Goal: Information Seeking & Learning: Find specific fact

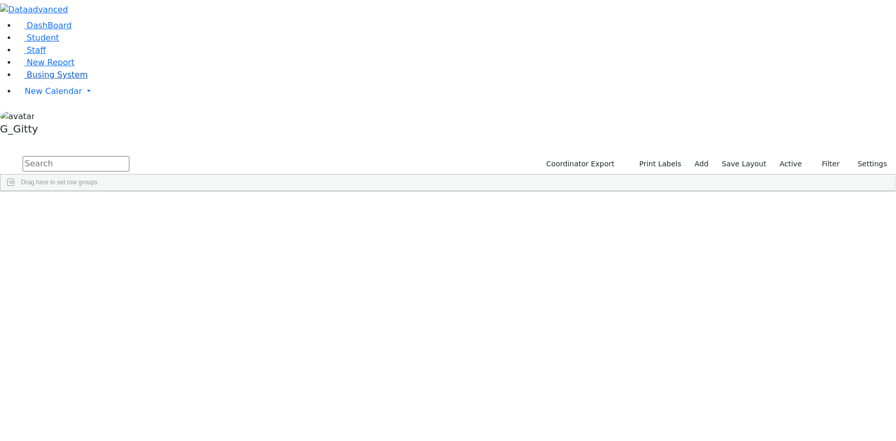
click at [64, 80] on span "Busing System" at bounding box center [57, 75] width 61 height 10
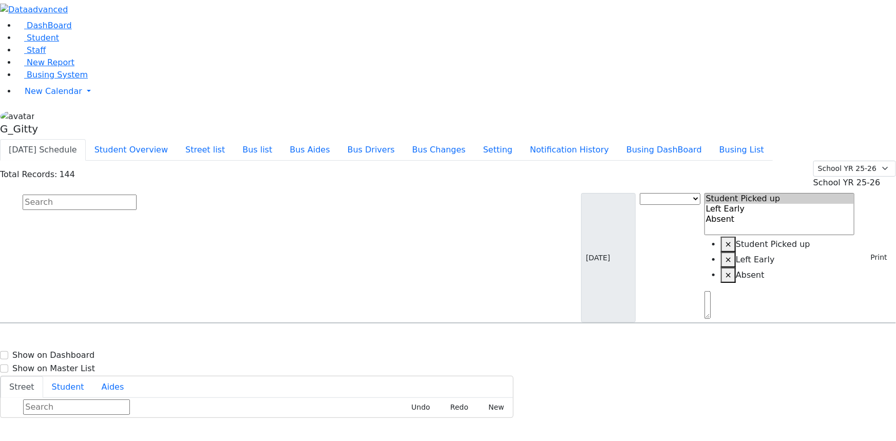
click at [137, 195] on input "text" at bounding box center [80, 202] width 114 height 15
click at [672, 139] on button "Busing DashBoard" at bounding box center [663, 150] width 93 height 22
drag, startPoint x: 51, startPoint y: 73, endPoint x: 56, endPoint y: 72, distance: 5.4
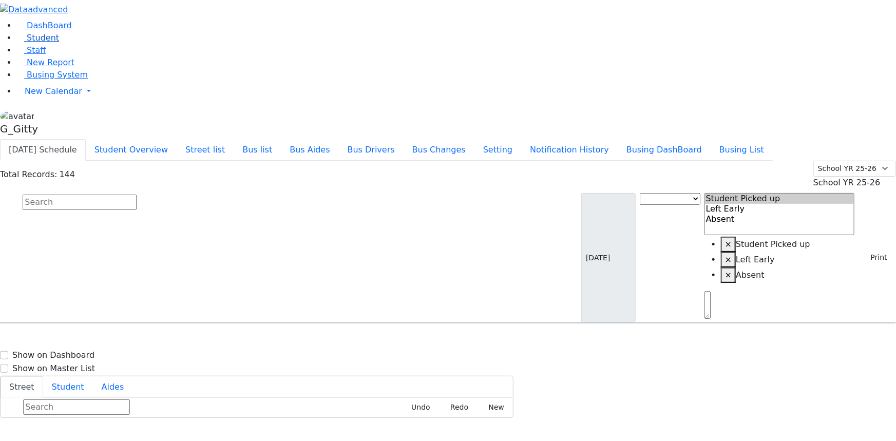
click at [51, 43] on link "Student" at bounding box center [37, 38] width 43 height 10
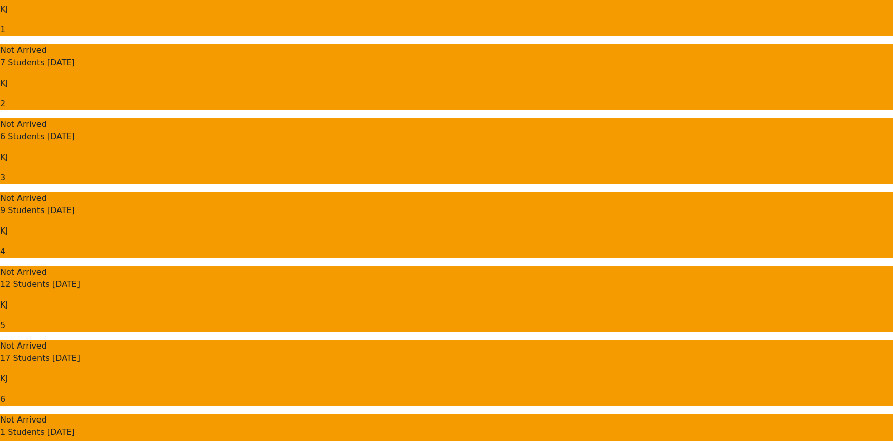
scroll to position [186, 0]
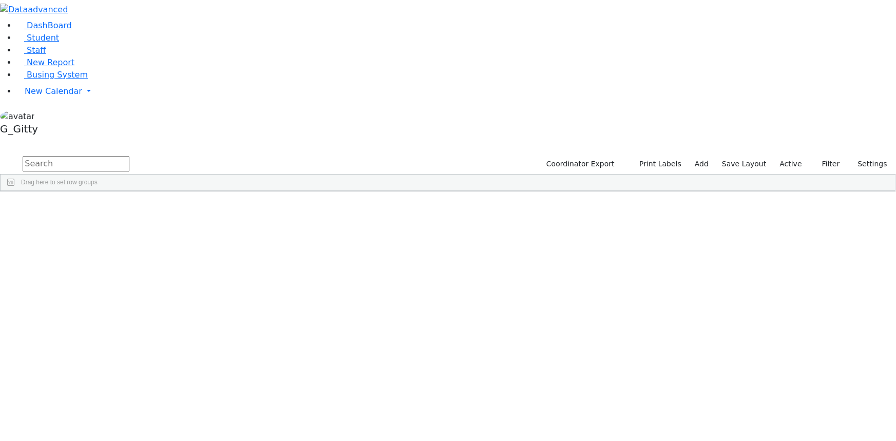
click at [129, 156] on input "text" at bounding box center [76, 163] width 107 height 15
type input "klein li"
click at [130, 401] on div "Klein" at bounding box center [97, 408] width 65 height 14
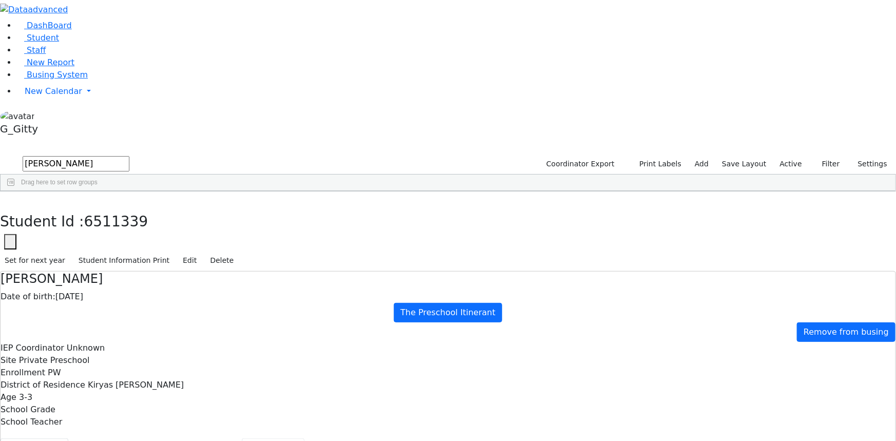
click at [242, 438] on button "Scheduling" at bounding box center [273, 449] width 63 height 22
click at [68, 438] on button "Student info" at bounding box center [35, 449] width 68 height 22
drag, startPoint x: 291, startPoint y: 123, endPoint x: 446, endPoint y: 299, distance: 234.6
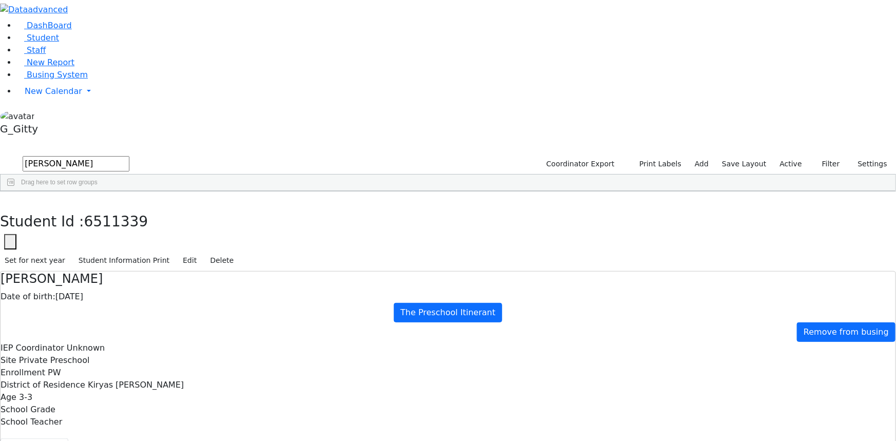
drag, startPoint x: 453, startPoint y: 255, endPoint x: 354, endPoint y: 256, distance: 99.6
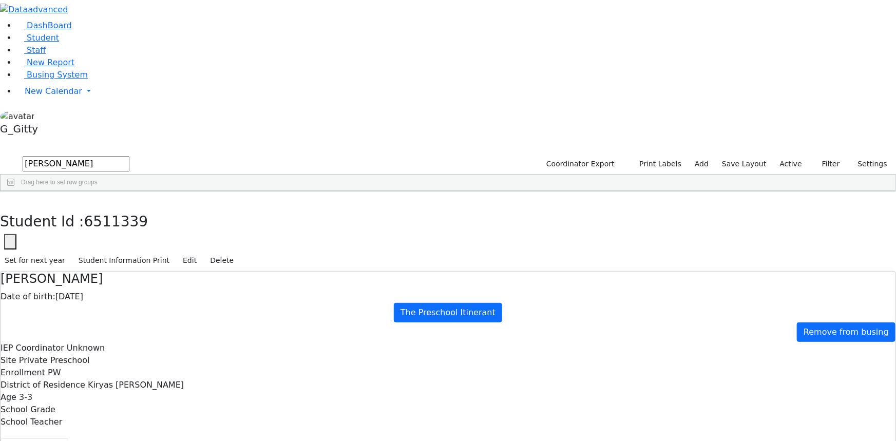
drag, startPoint x: 492, startPoint y: 272, endPoint x: 334, endPoint y: 267, distance: 158.1
drag, startPoint x: 376, startPoint y: 251, endPoint x: 303, endPoint y: 267, distance: 74.0
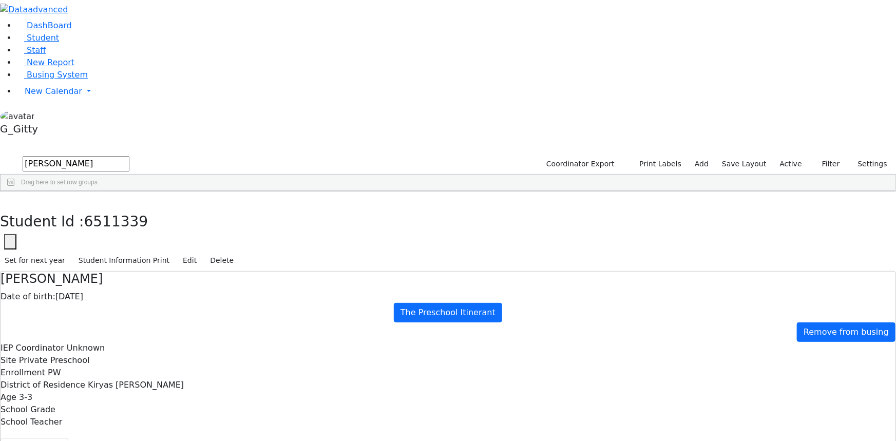
drag, startPoint x: 176, startPoint y: 16, endPoint x: 182, endPoint y: 30, distance: 14.9
click at [10, 199] on icon "button" at bounding box center [8, 202] width 6 height 6
drag, startPoint x: 188, startPoint y: 43, endPoint x: 131, endPoint y: 47, distance: 57.6
click at [129, 154] on form "klein li" at bounding box center [64, 164] width 129 height 20
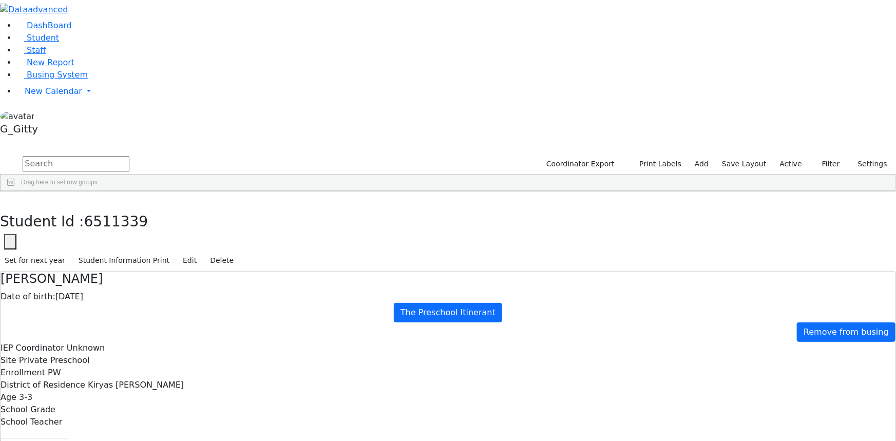
click at [129, 156] on input "text" at bounding box center [76, 163] width 107 height 15
type input "roizy"
click at [173, 221] on div "Roizy" at bounding box center [144, 228] width 58 height 14
click at [5, 199] on use "button" at bounding box center [5, 199] width 0 height 0
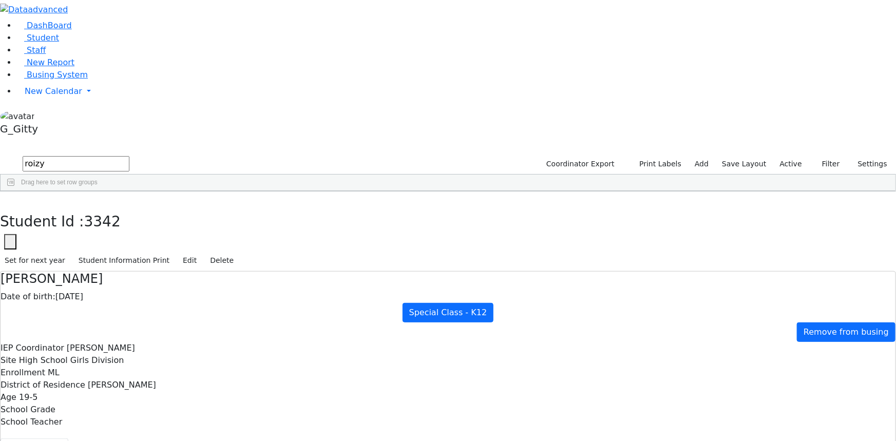
click at [115, 235] on div "Orgel" at bounding box center [86, 242] width 58 height 14
click at [242, 438] on button "Scheduling" at bounding box center [273, 449] width 63 height 22
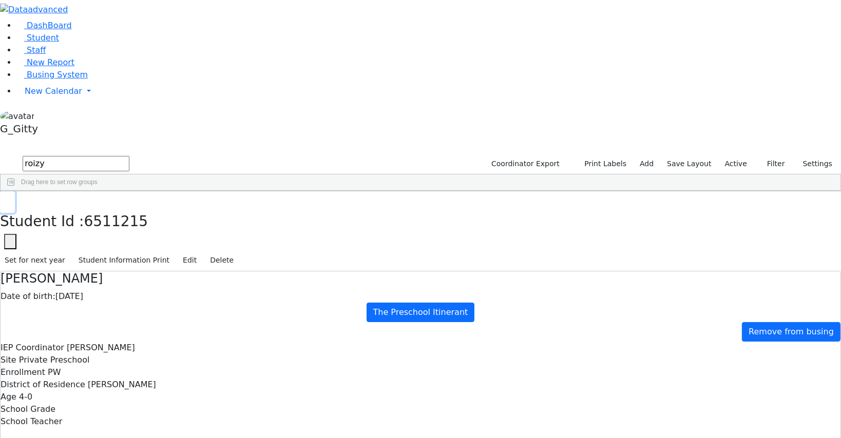
click at [10, 199] on icon "button" at bounding box center [8, 202] width 6 height 6
click at [129, 156] on input "roizy" at bounding box center [76, 163] width 107 height 15
drag, startPoint x: 374, startPoint y: 53, endPoint x: 367, endPoint y: 53, distance: 6.7
click at [129, 156] on input "text" at bounding box center [76, 163] width 107 height 15
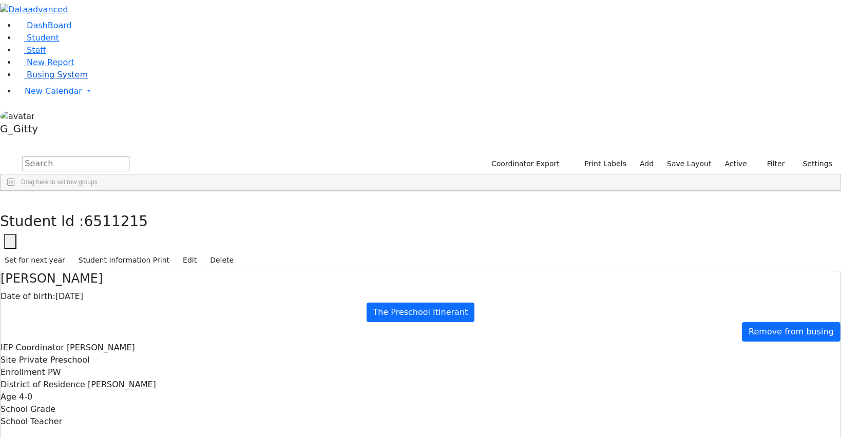
click at [54, 80] on link "Busing System" at bounding box center [51, 75] width 71 height 10
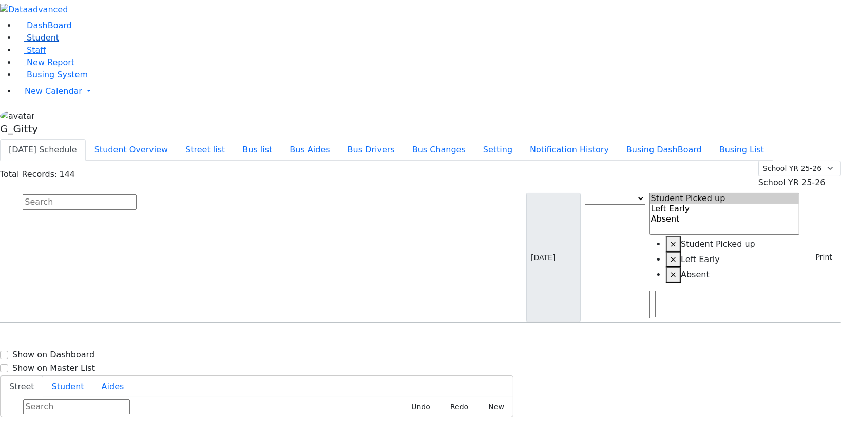
click at [54, 43] on link "Student" at bounding box center [37, 38] width 43 height 10
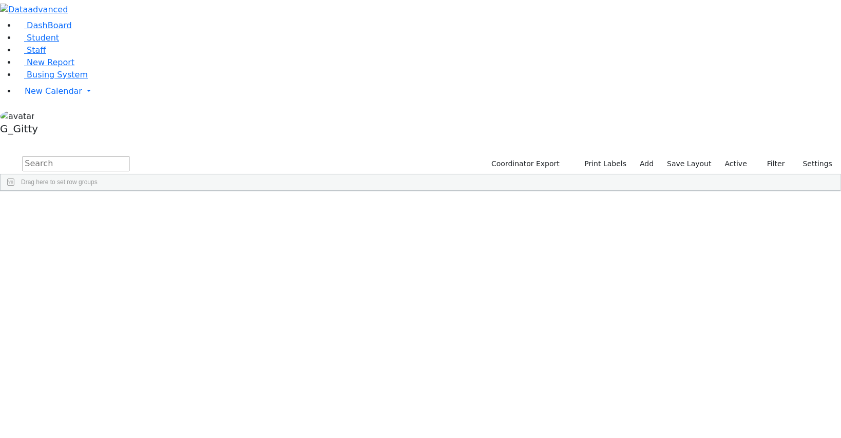
click at [129, 156] on input "text" at bounding box center [76, 163] width 107 height 15
click at [129, 156] on input "lsandel" at bounding box center [76, 163] width 107 height 15
click at [129, 156] on input "sandel" at bounding box center [76, 163] width 107 height 15
type input "sandel"
click at [130, 235] on div "Sandel" at bounding box center [97, 242] width 65 height 14
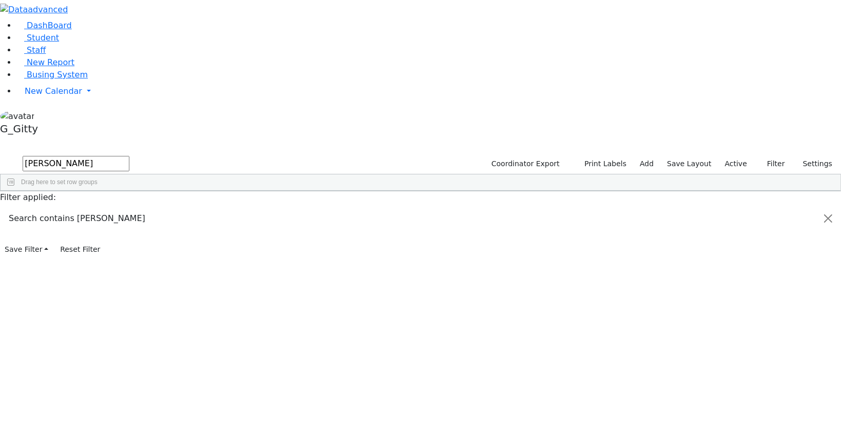
click at [130, 235] on div "Sandel" at bounding box center [97, 242] width 65 height 14
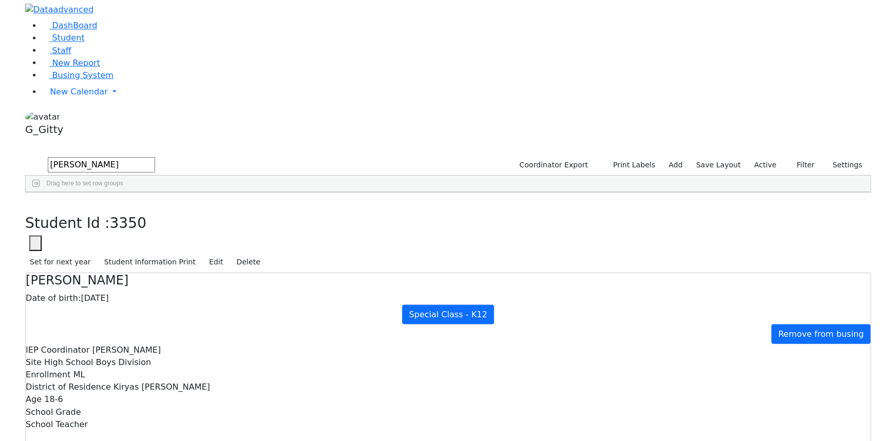
scroll to position [93, 0]
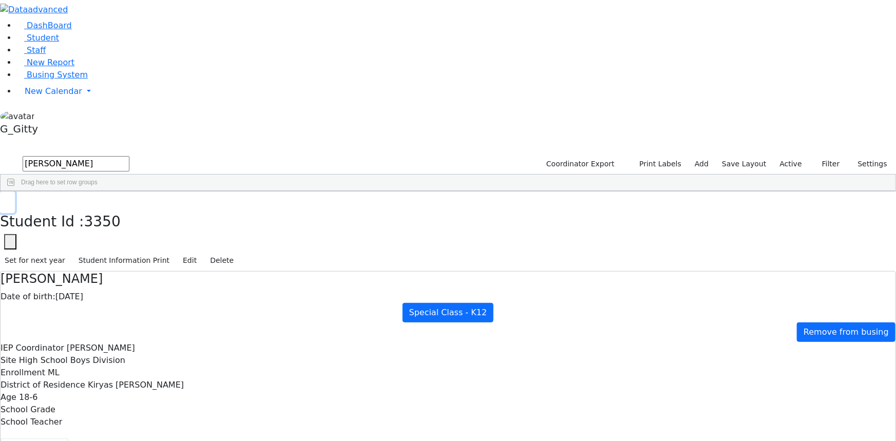
click at [15, 191] on button "button" at bounding box center [7, 202] width 15 height 22
click at [130, 207] on div "Sandel" at bounding box center [97, 214] width 65 height 14
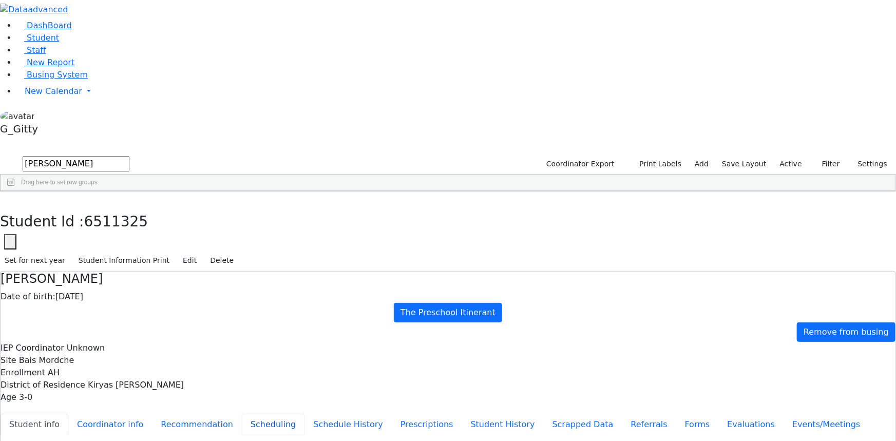
click at [242, 414] on button "Scheduling" at bounding box center [273, 425] width 63 height 22
drag, startPoint x: 160, startPoint y: 261, endPoint x: 172, endPoint y: 270, distance: 15.8
click at [170, 249] on div "6511325 Sandel Abraham 09/05/2022 Unknown AH The Preschool Itinerant Kiryas Joe…" at bounding box center [443, 228] width 884 height 42
click at [193, 271] on div "Abraham Sandel Date of birth: 09/05/2022 The Preschool Itinerant Remove from bu…" at bounding box center [448, 392] width 896 height 243
click at [622, 414] on button "Referrals" at bounding box center [649, 425] width 54 height 22
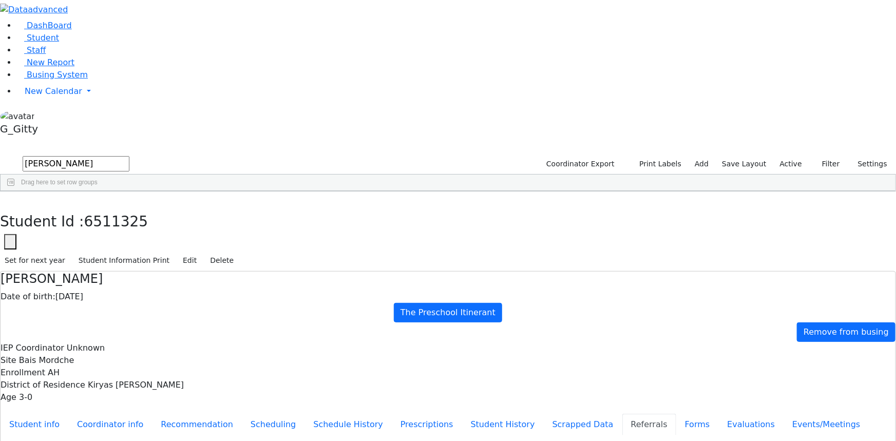
drag, startPoint x: 544, startPoint y: 210, endPoint x: 495, endPoint y: 211, distance: 49.8
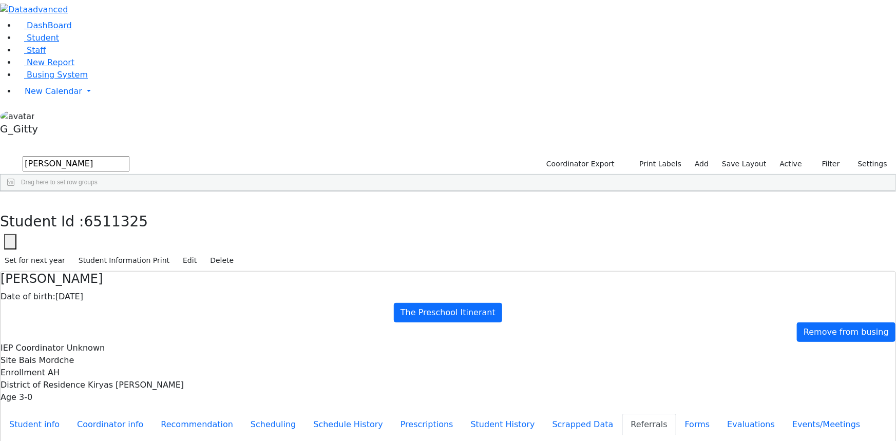
click at [68, 414] on button "Student info" at bounding box center [35, 425] width 68 height 22
drag, startPoint x: 401, startPoint y: 191, endPoint x: 456, endPoint y: 289, distance: 111.9
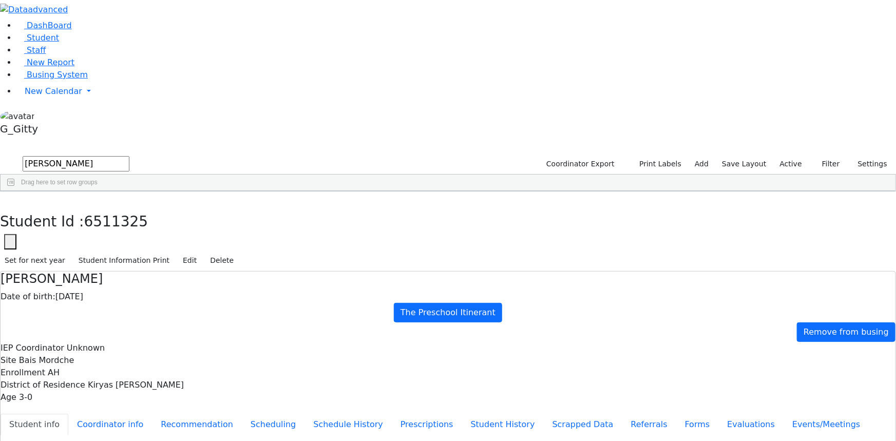
drag, startPoint x: 423, startPoint y: 266, endPoint x: 382, endPoint y: 266, distance: 41.6
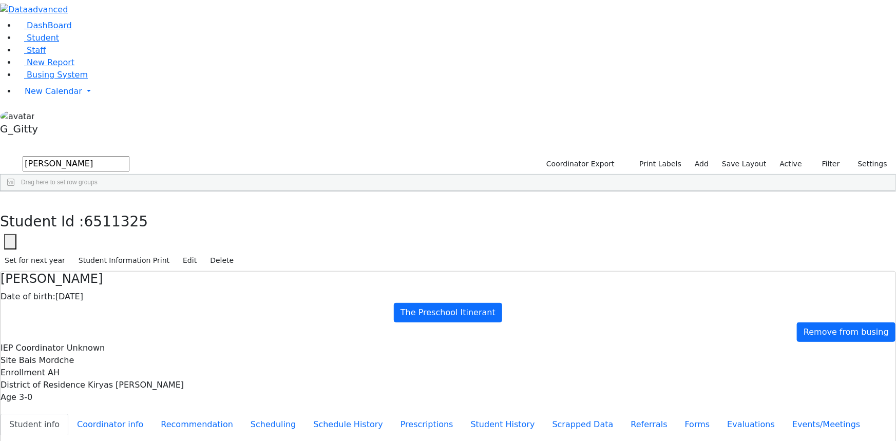
drag, startPoint x: 359, startPoint y: 351, endPoint x: 326, endPoint y: 352, distance: 32.9
click at [10, 199] on icon "button" at bounding box center [8, 202] width 6 height 6
click at [59, 43] on link "Student" at bounding box center [37, 38] width 43 height 10
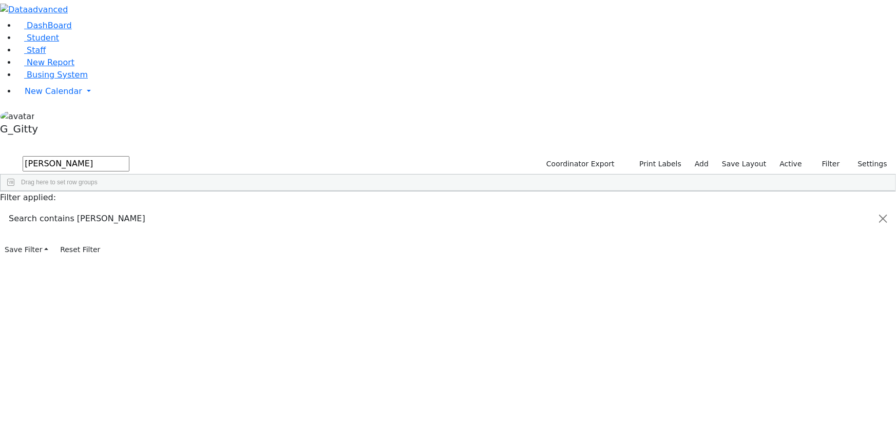
type input "[PERSON_NAME]"
click at [130, 207] on div "[PERSON_NAME]" at bounding box center [97, 214] width 65 height 14
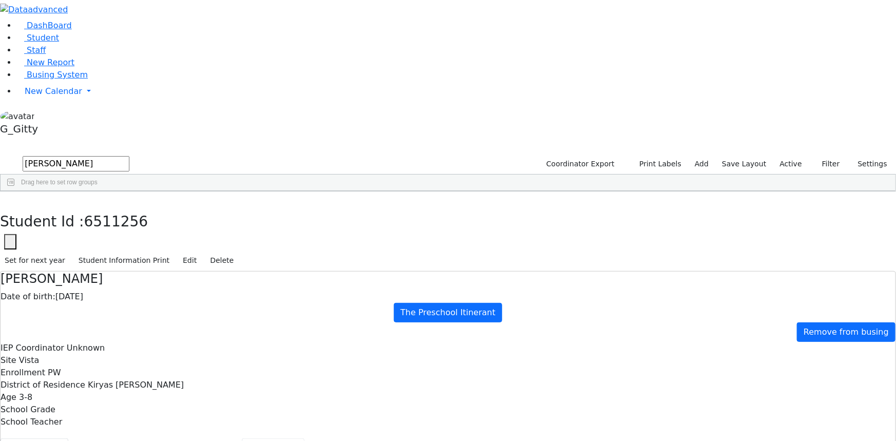
drag, startPoint x: 217, startPoint y: 182, endPoint x: 286, endPoint y: 239, distance: 90.1
click at [242, 438] on button "Scheduling" at bounding box center [273, 449] width 63 height 22
click at [46, 55] on link "Staff" at bounding box center [30, 50] width 29 height 10
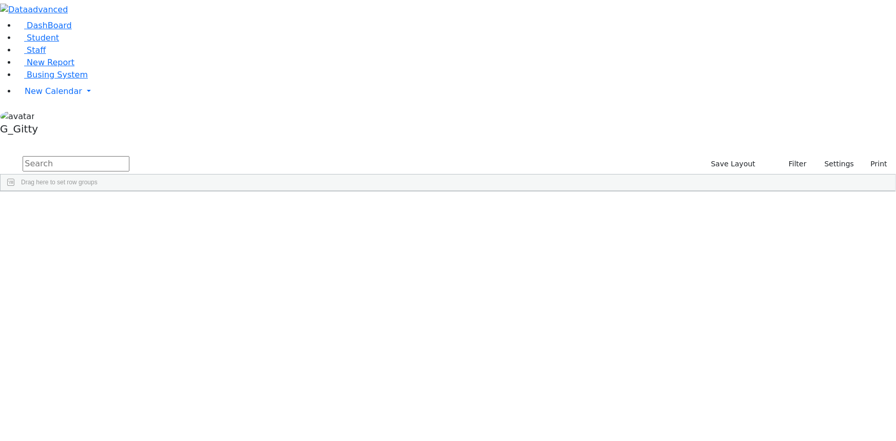
click at [129, 156] on input "text" at bounding box center [76, 163] width 107 height 15
type input "[PERSON_NAME]"
click at [94, 207] on div "[PERSON_NAME]" at bounding box center [71, 214] width 46 height 14
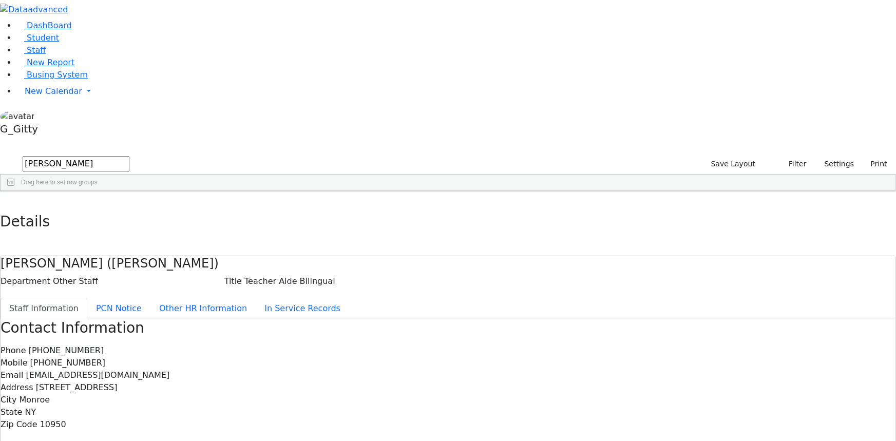
click at [477, 319] on div "Contact Information Phone [PHONE_NUMBER] Mobile [PHONE_NUMBER] Email [EMAIL_ADD…" at bounding box center [448, 449] width 894 height 260
drag, startPoint x: 172, startPoint y: 15, endPoint x: 173, endPoint y: 45, distance: 29.8
click at [15, 191] on button "button" at bounding box center [7, 202] width 15 height 22
click at [129, 156] on input "basch" at bounding box center [76, 163] width 107 height 15
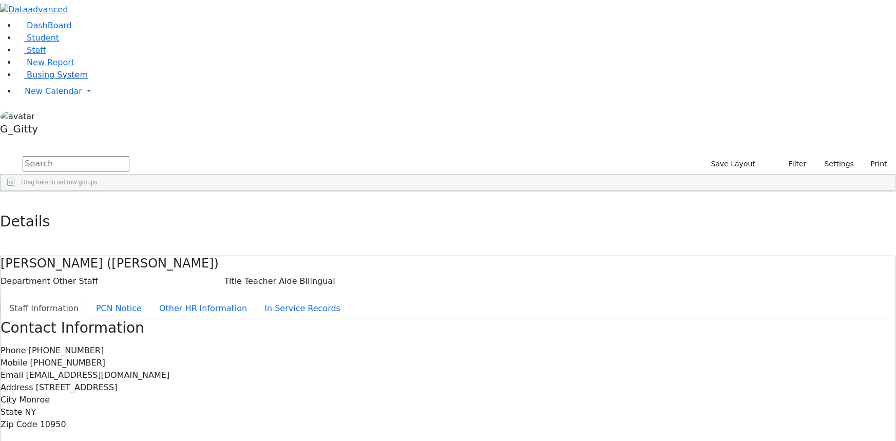
click at [77, 80] on link "Busing System" at bounding box center [51, 75] width 71 height 10
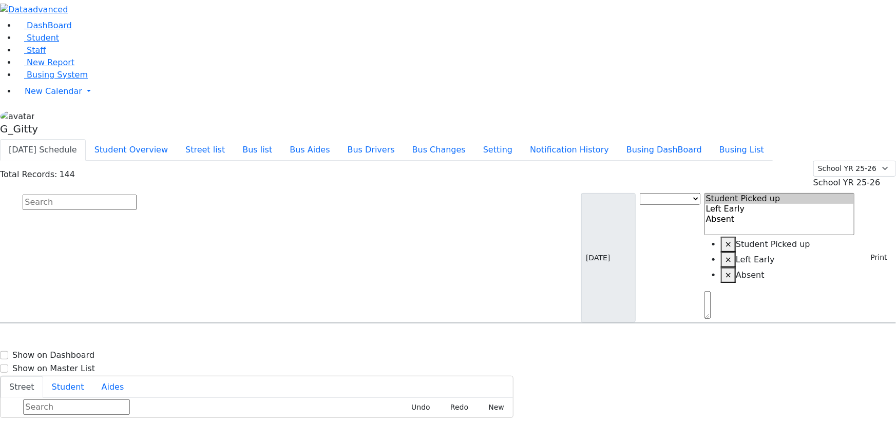
click at [137, 195] on input "text" at bounding box center [80, 202] width 114 height 15
click at [703, 139] on button "Busing DashBoard" at bounding box center [663, 150] width 93 height 22
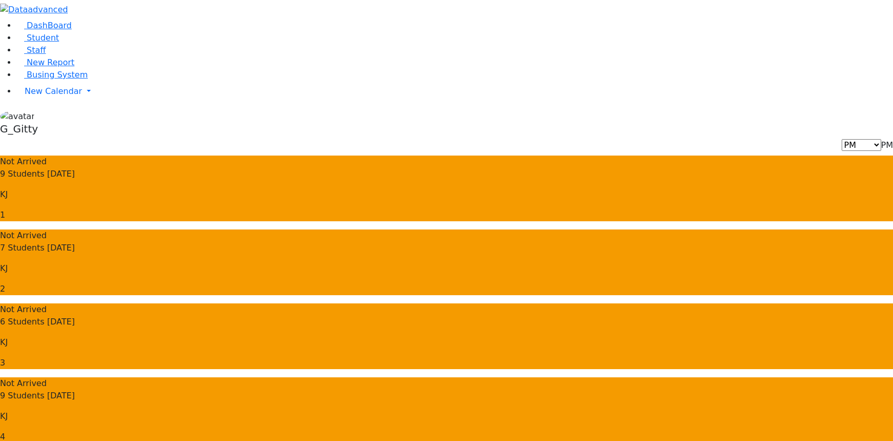
drag, startPoint x: 150, startPoint y: 70, endPoint x: 192, endPoint y: 87, distance: 45.2
click at [151, 155] on div "Not Arrived 9 Students Today KJ 1" at bounding box center [446, 188] width 893 height 66
click at [47, 155] on span "Not Arrived" at bounding box center [23, 161] width 47 height 12
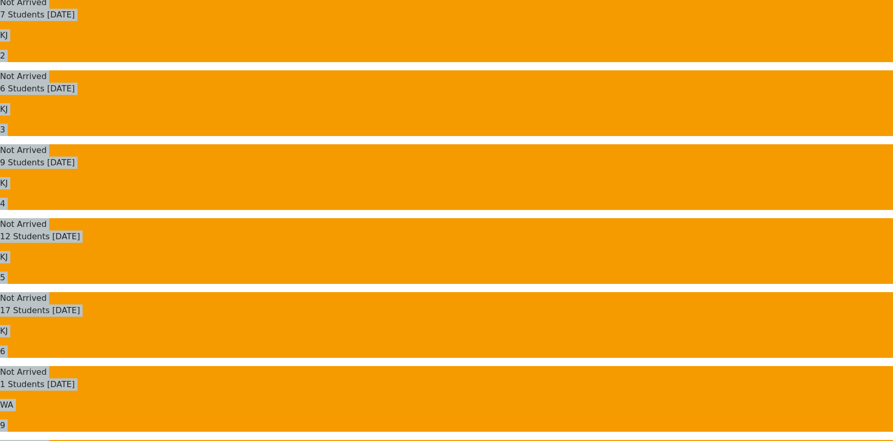
drag, startPoint x: 157, startPoint y: 48, endPoint x: 571, endPoint y: 336, distance: 504.0
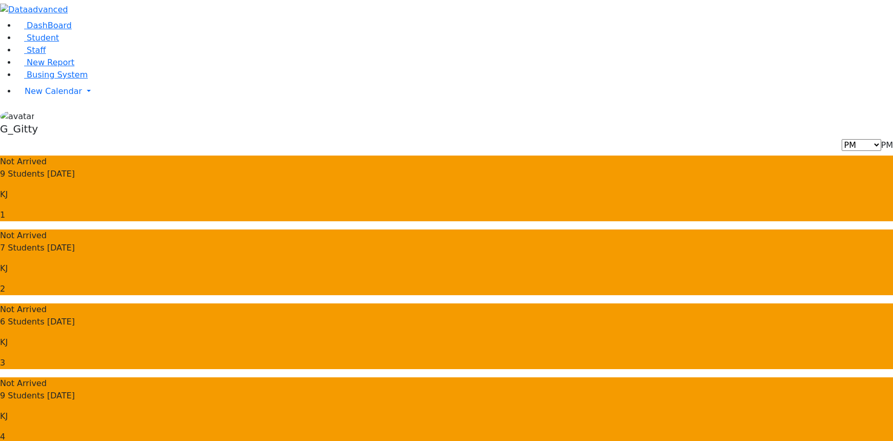
drag, startPoint x: 668, startPoint y: 282, endPoint x: 642, endPoint y: 259, distance: 34.9
click at [53, 43] on link "Student" at bounding box center [37, 38] width 43 height 10
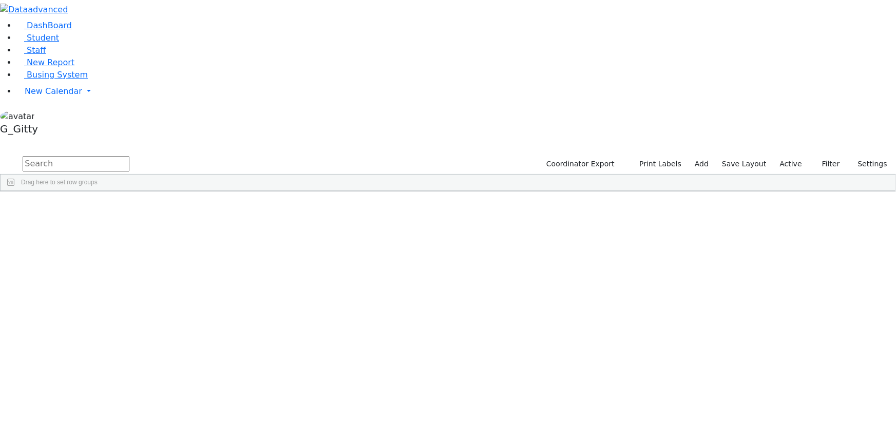
click at [176, 174] on div "Drag here to set row groups" at bounding box center [448, 182] width 894 height 16
click at [129, 156] on input "text" at bounding box center [76, 163] width 107 height 15
click at [129, 156] on input "blimy" at bounding box center [76, 163] width 107 height 15
type input "blimy"
click at [130, 277] on div "Ungar" at bounding box center [97, 284] width 65 height 14
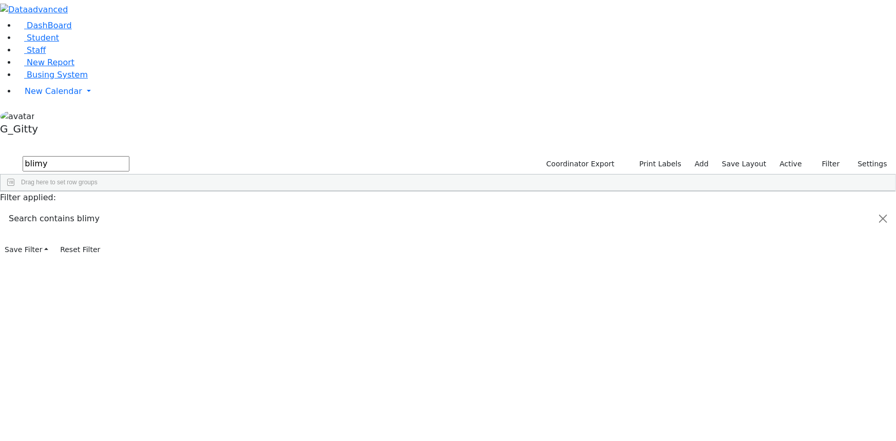
click at [130, 277] on div "Ungar" at bounding box center [97, 284] width 65 height 14
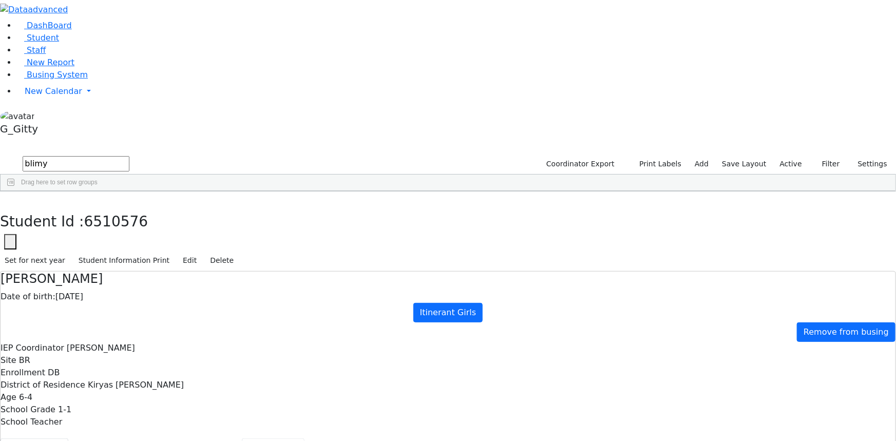
click at [242, 438] on button "Scheduling" at bounding box center [273, 449] width 63 height 22
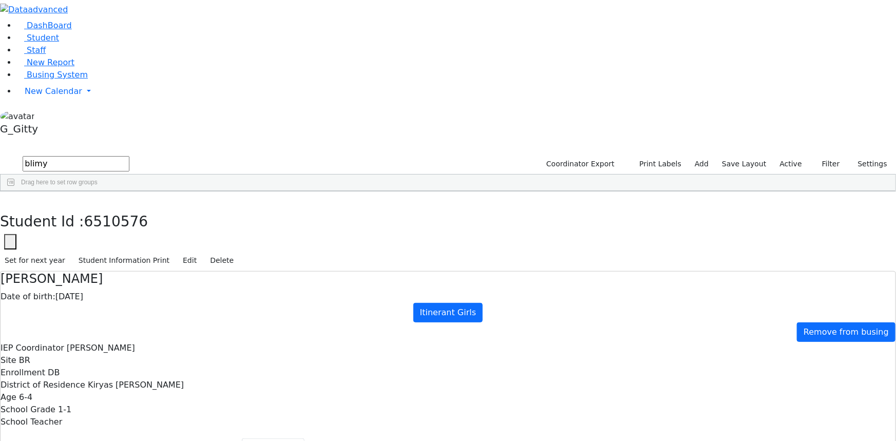
drag, startPoint x: 523, startPoint y: 256, endPoint x: 580, endPoint y: 255, distance: 57.0
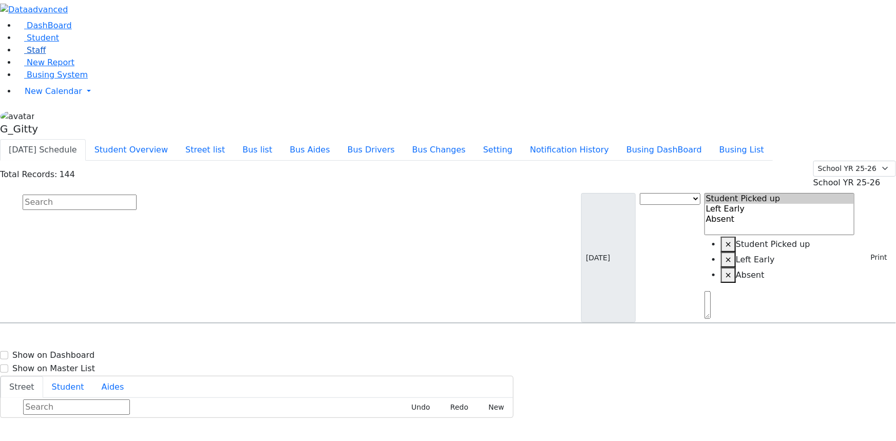
click at [46, 55] on link "Staff" at bounding box center [30, 50] width 29 height 10
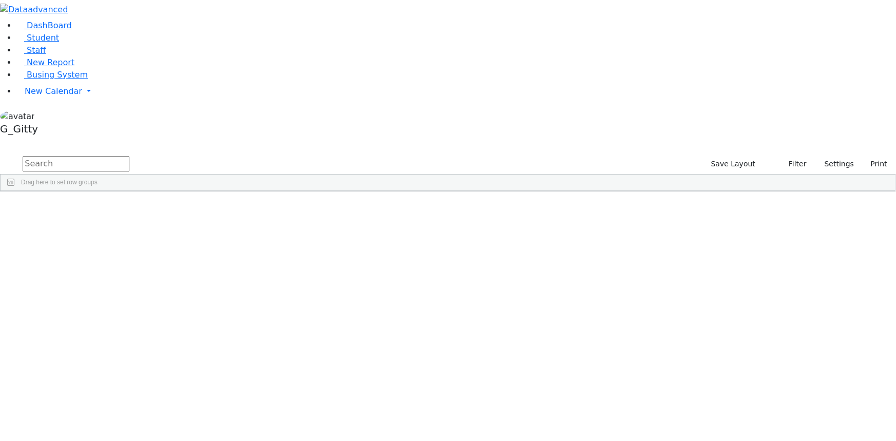
click at [129, 156] on input "text" at bounding box center [76, 163] width 107 height 15
type input "chana"
click at [54, 43] on link "Student" at bounding box center [37, 38] width 43 height 10
drag, startPoint x: 0, startPoint y: 0, endPoint x: 152, endPoint y: 46, distance: 159.3
click at [129, 156] on input "text" at bounding box center [76, 163] width 107 height 15
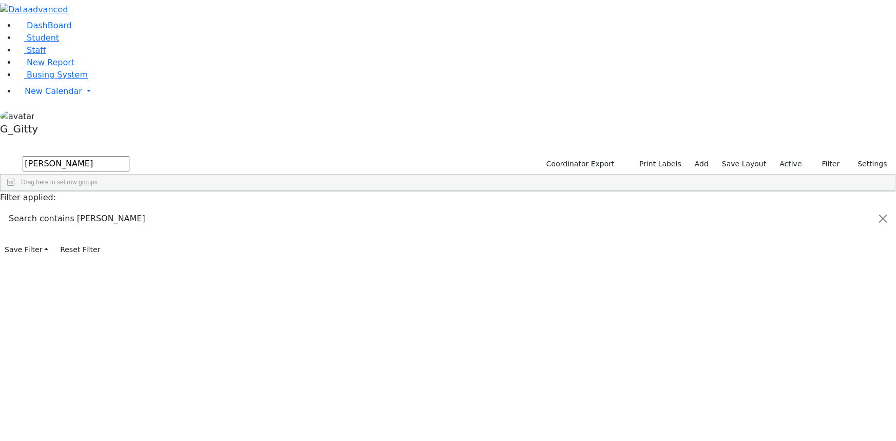
type input "yisroel"
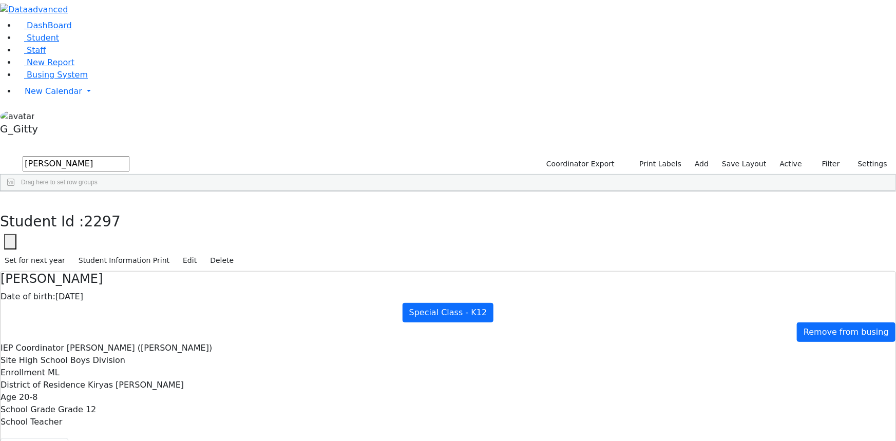
drag, startPoint x: 316, startPoint y: 163, endPoint x: 413, endPoint y: 293, distance: 162.1
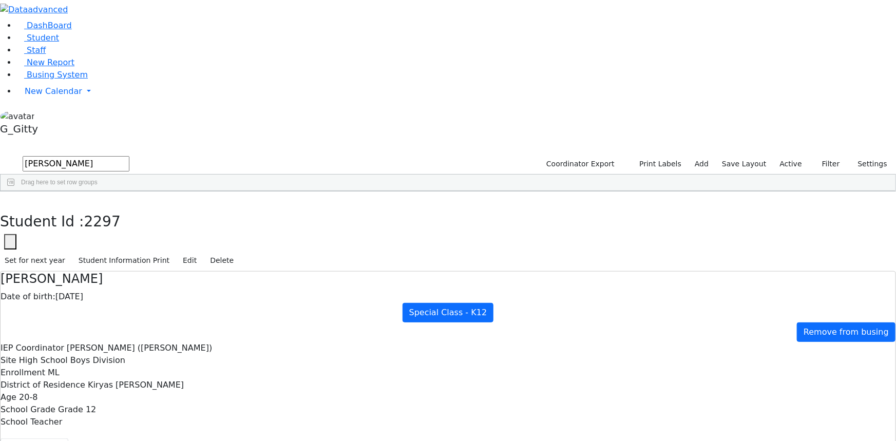
drag, startPoint x: 413, startPoint y: 220, endPoint x: 370, endPoint y: 224, distance: 42.8
drag, startPoint x: 411, startPoint y: 227, endPoint x: 356, endPoint y: 227, distance: 54.9
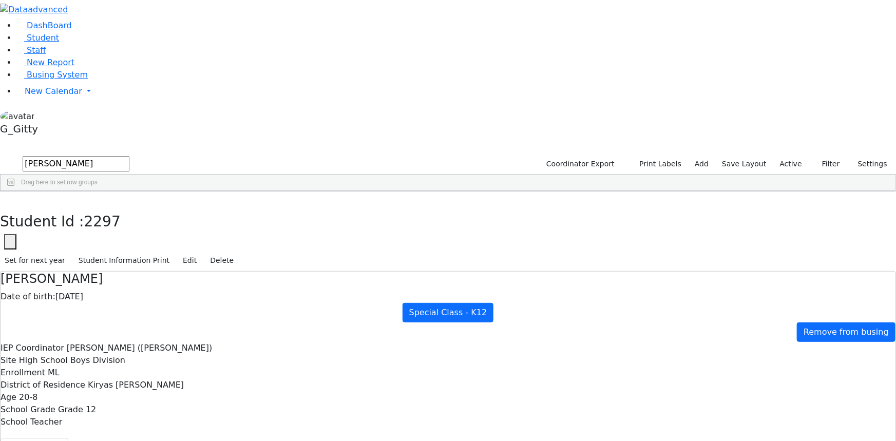
drag, startPoint x: 345, startPoint y: 155, endPoint x: 442, endPoint y: 264, distance: 146.1
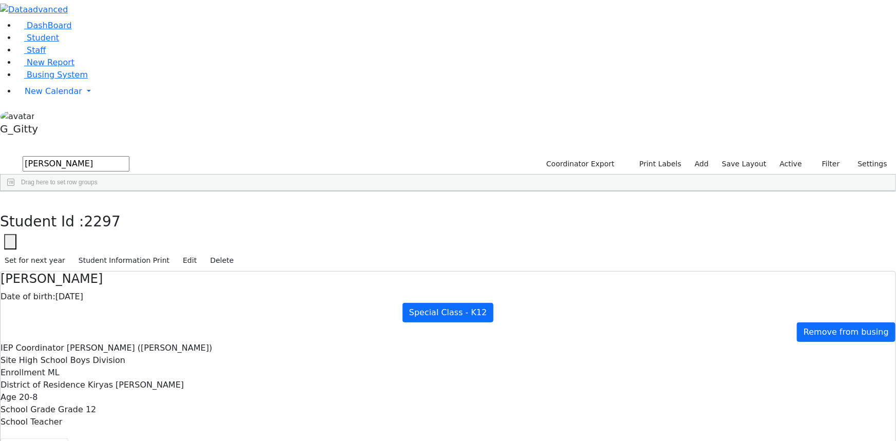
drag, startPoint x: 501, startPoint y: 180, endPoint x: 360, endPoint y: 189, distance: 141.5
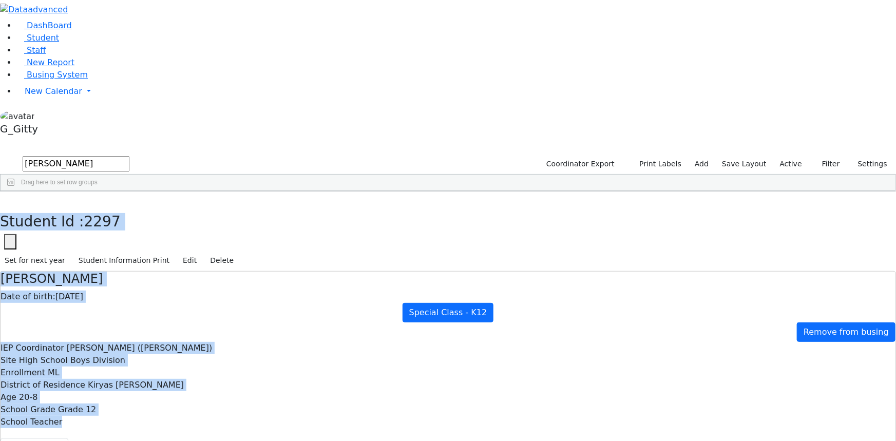
drag, startPoint x: 261, startPoint y: 79, endPoint x: 566, endPoint y: 344, distance: 404.1
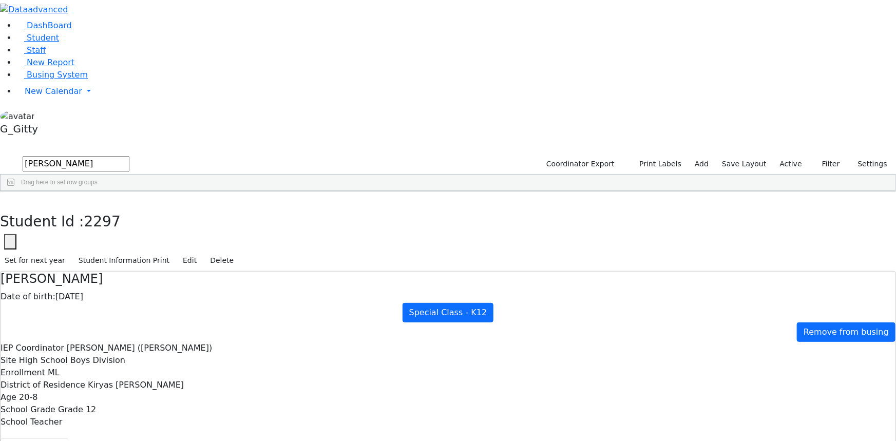
drag, startPoint x: 522, startPoint y: 258, endPoint x: 394, endPoint y: 256, distance: 128.8
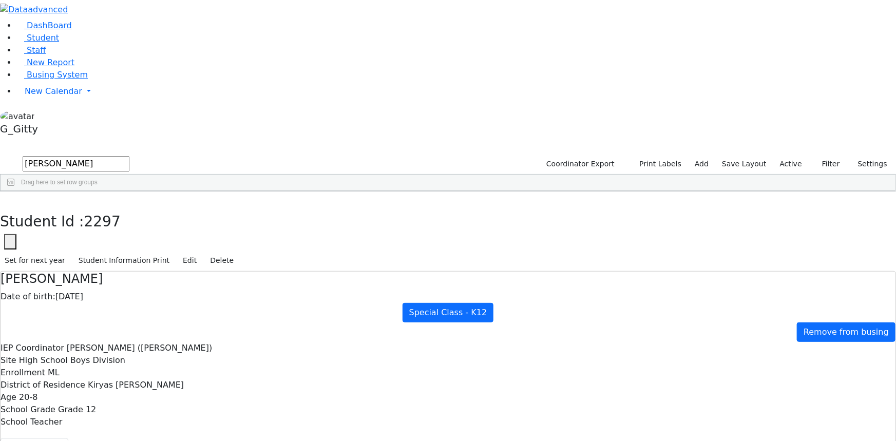
drag, startPoint x: 473, startPoint y: 244, endPoint x: 349, endPoint y: 261, distance: 124.8
drag, startPoint x: 450, startPoint y: 251, endPoint x: 360, endPoint y: 250, distance: 89.8
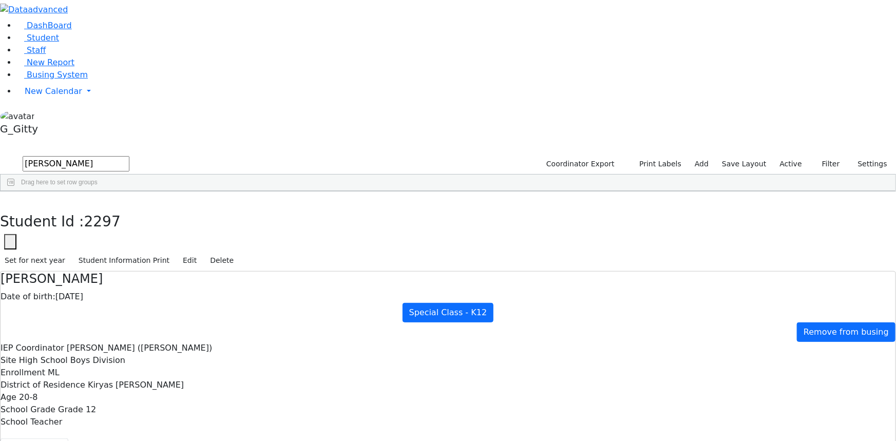
click at [41, 55] on link "Staff" at bounding box center [30, 50] width 29 height 10
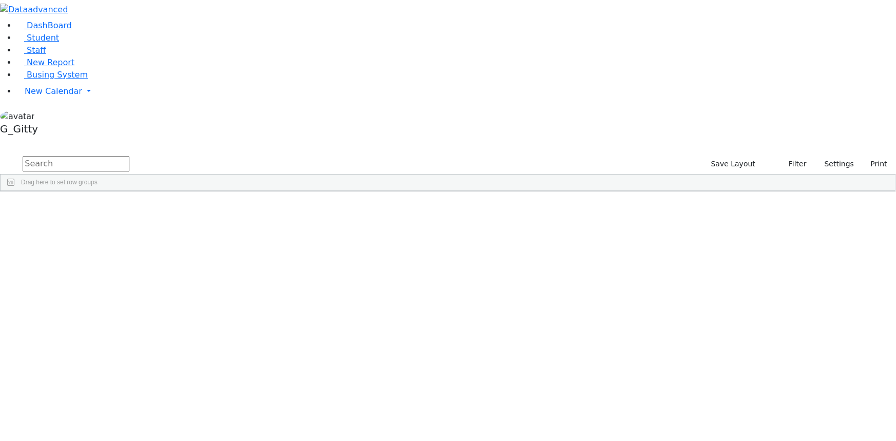
click at [129, 156] on input "text" at bounding box center [76, 163] width 107 height 15
type input "flegman"
click at [226, 207] on div "67 Flegmann Esther S Speech Therapist Speech Therapy 845-354-8348 845-323-3466 …" at bounding box center [443, 214] width 884 height 14
click at [141, 207] on div "Esther S" at bounding box center [117, 214] width 46 height 14
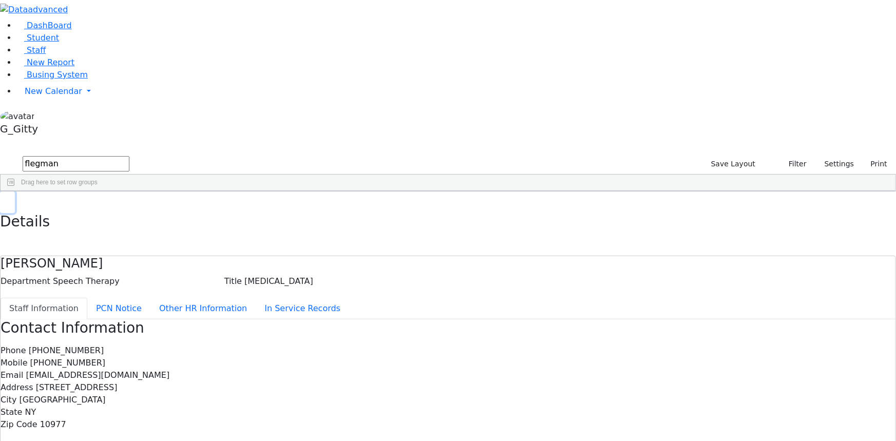
click at [15, 191] on button "button" at bounding box center [7, 202] width 15 height 22
click at [129, 156] on input "flegman" at bounding box center [76, 163] width 107 height 15
click at [54, 80] on span "Busing System" at bounding box center [57, 75] width 61 height 10
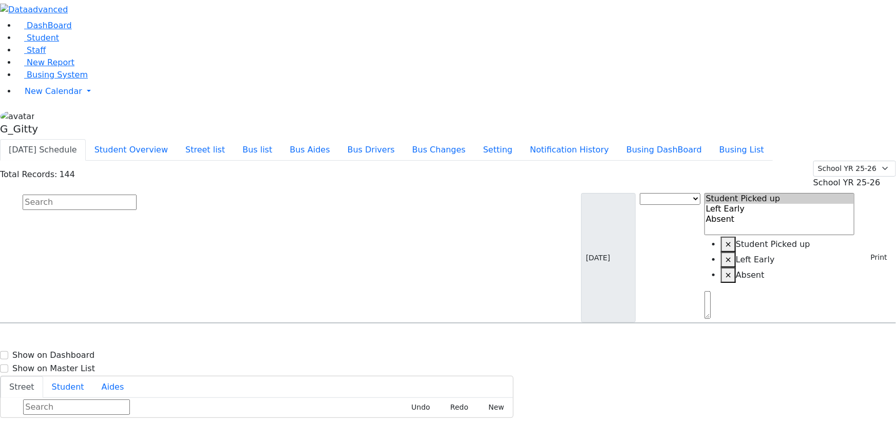
scroll to position [140, 0]
click at [49, 43] on link "Student" at bounding box center [37, 38] width 43 height 10
